Goal: Navigation & Orientation: Find specific page/section

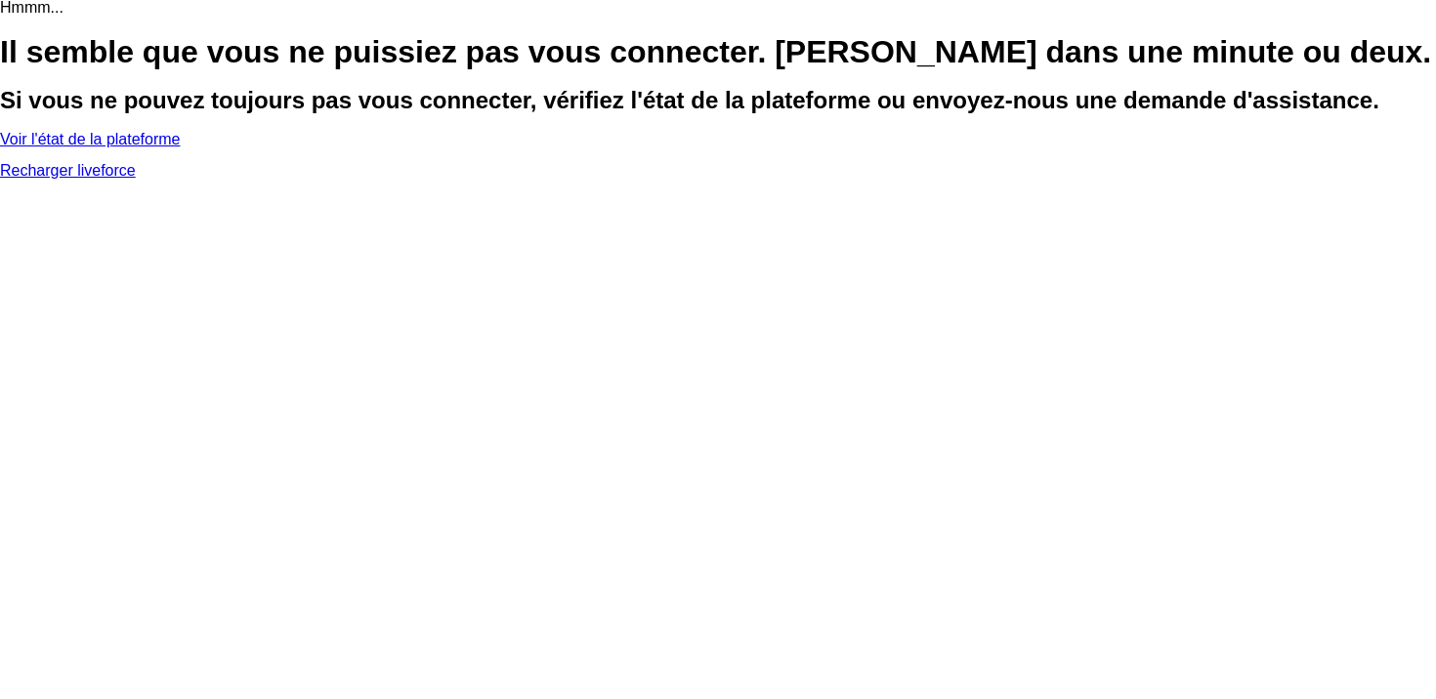
click at [136, 179] on link "Recharger liveforce" at bounding box center [68, 170] width 136 height 17
